Goal: Find specific page/section: Find specific page/section

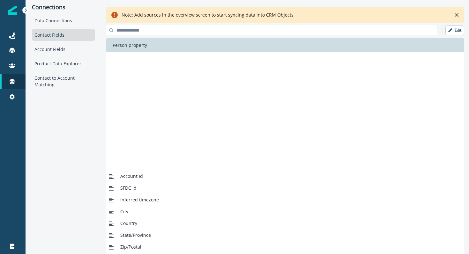
scroll to position [150, 0]
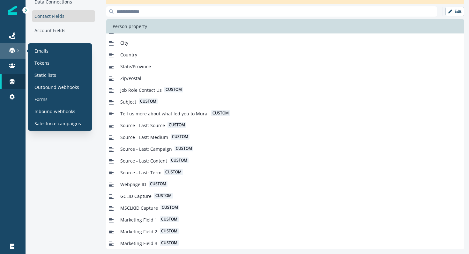
click at [12, 55] on link at bounding box center [13, 50] width 26 height 15
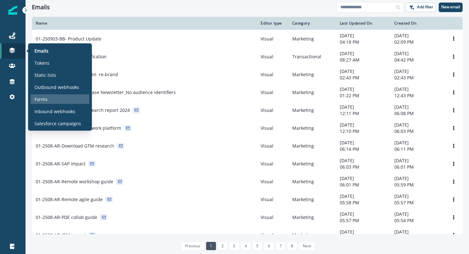
click at [46, 98] on p "Forms" at bounding box center [40, 99] width 13 height 7
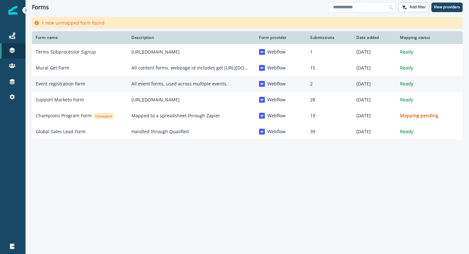
click at [97, 85] on div "Event registration form" at bounding box center [80, 84] width 88 height 6
